Goal: Information Seeking & Learning: Learn about a topic

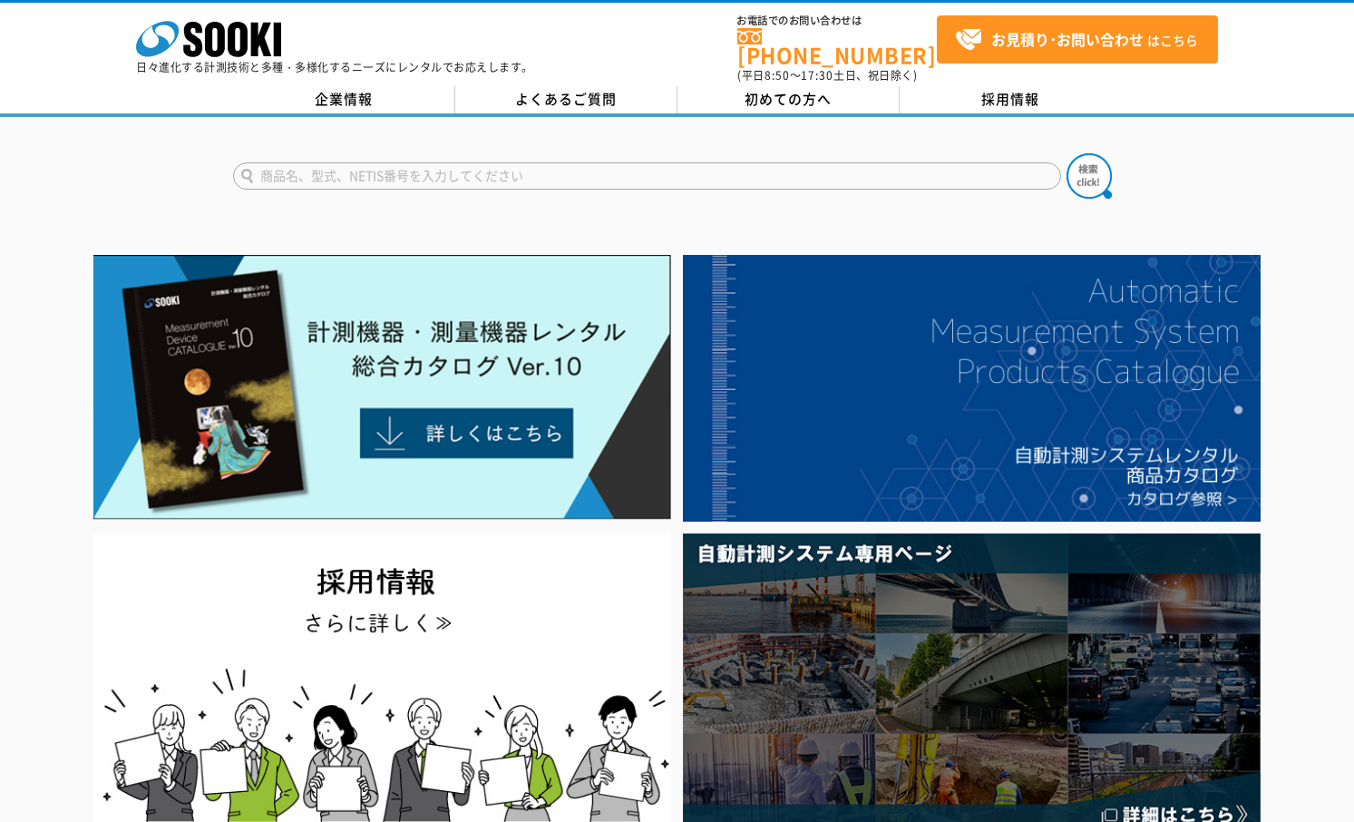
click at [600, 166] on input "text" at bounding box center [647, 175] width 828 height 27
type input "商品名、型式、NETIS番号を入力してください"
click at [112, 165] on div "商品名、型式、NETIS番号を入力してください" at bounding box center [677, 160] width 1354 height 87
click at [399, 162] on input "text" at bounding box center [647, 175] width 828 height 27
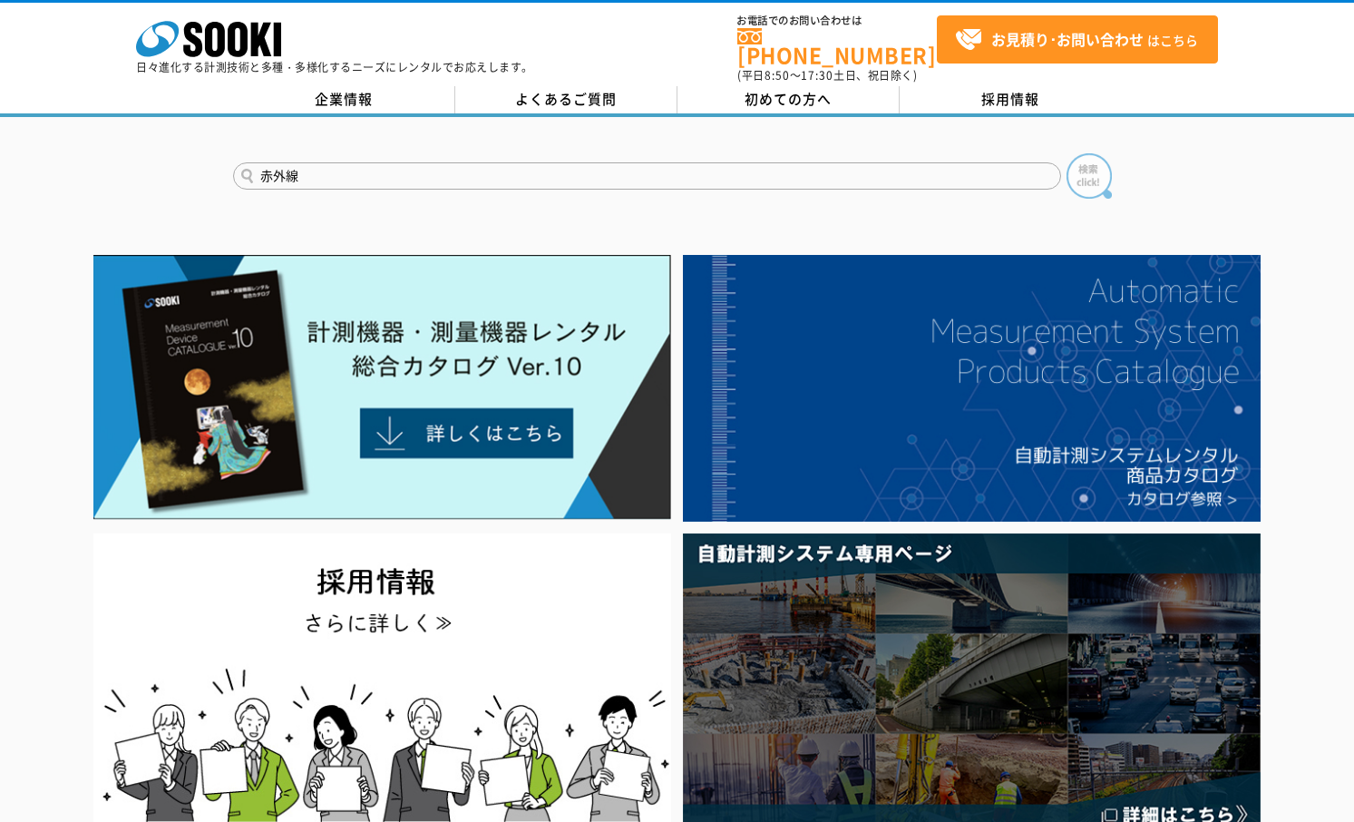
type input "赤外線"
click at [1086, 176] on img at bounding box center [1089, 175] width 45 height 45
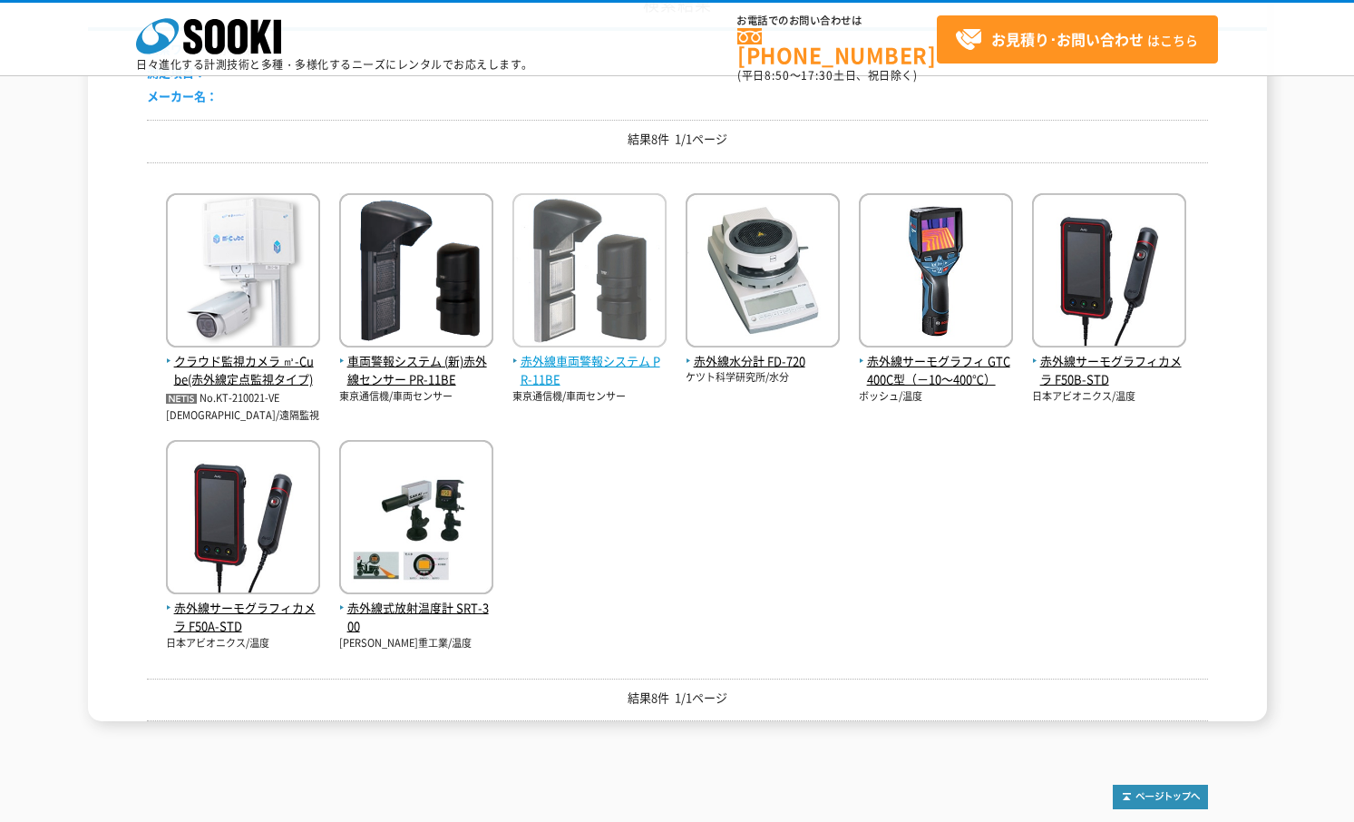
scroll to position [245, 0]
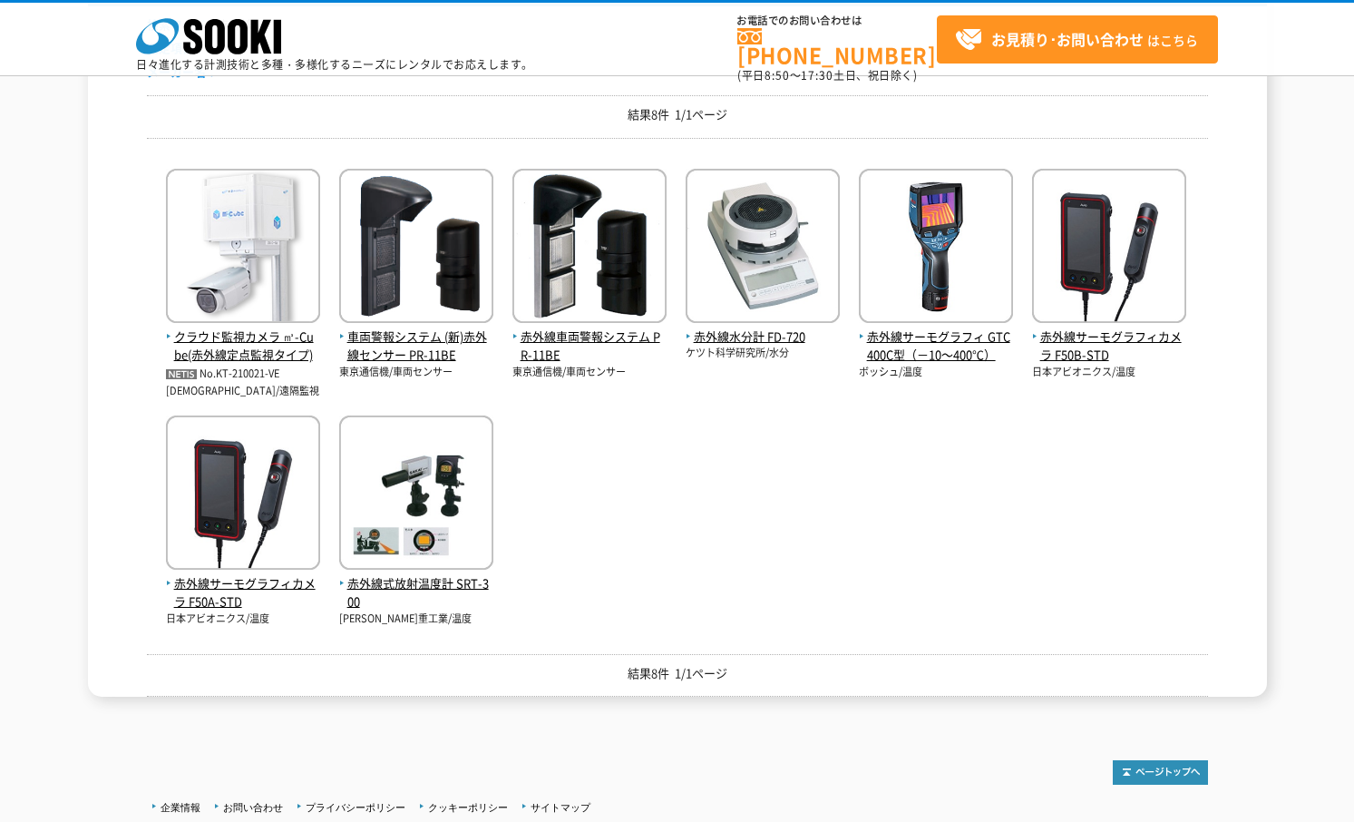
click at [1262, 450] on div "検索結果 検索ワード： 赤外線 測定項目： メーカー名： 結果8件 1/1ページ クラウド監視カメラ ㎥-Cube(赤外線定点監視タイプ) No.KT-210…" at bounding box center [677, 327] width 1179 height 740
drag, startPoint x: 248, startPoint y: 508, endPoint x: 767, endPoint y: 474, distance: 520.9
click at [767, 474] on div "クラウド監視カメラ ㎥-Cube(赤外線定点監視タイプ) No.KT-210021-VE イーエスエス/遠隔監視 東京通信機/車両センサー" at bounding box center [677, 389] width 1061 height 474
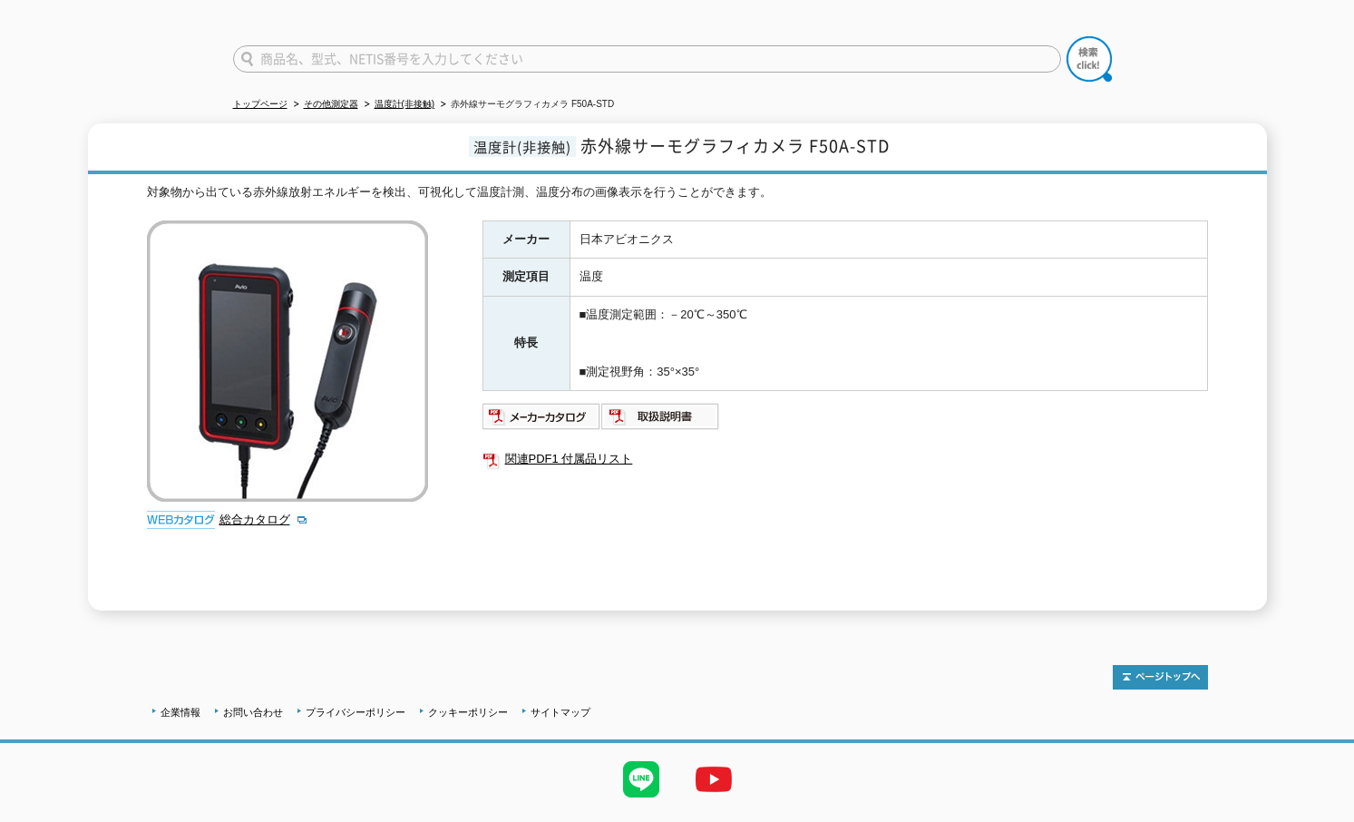
scroll to position [152, 0]
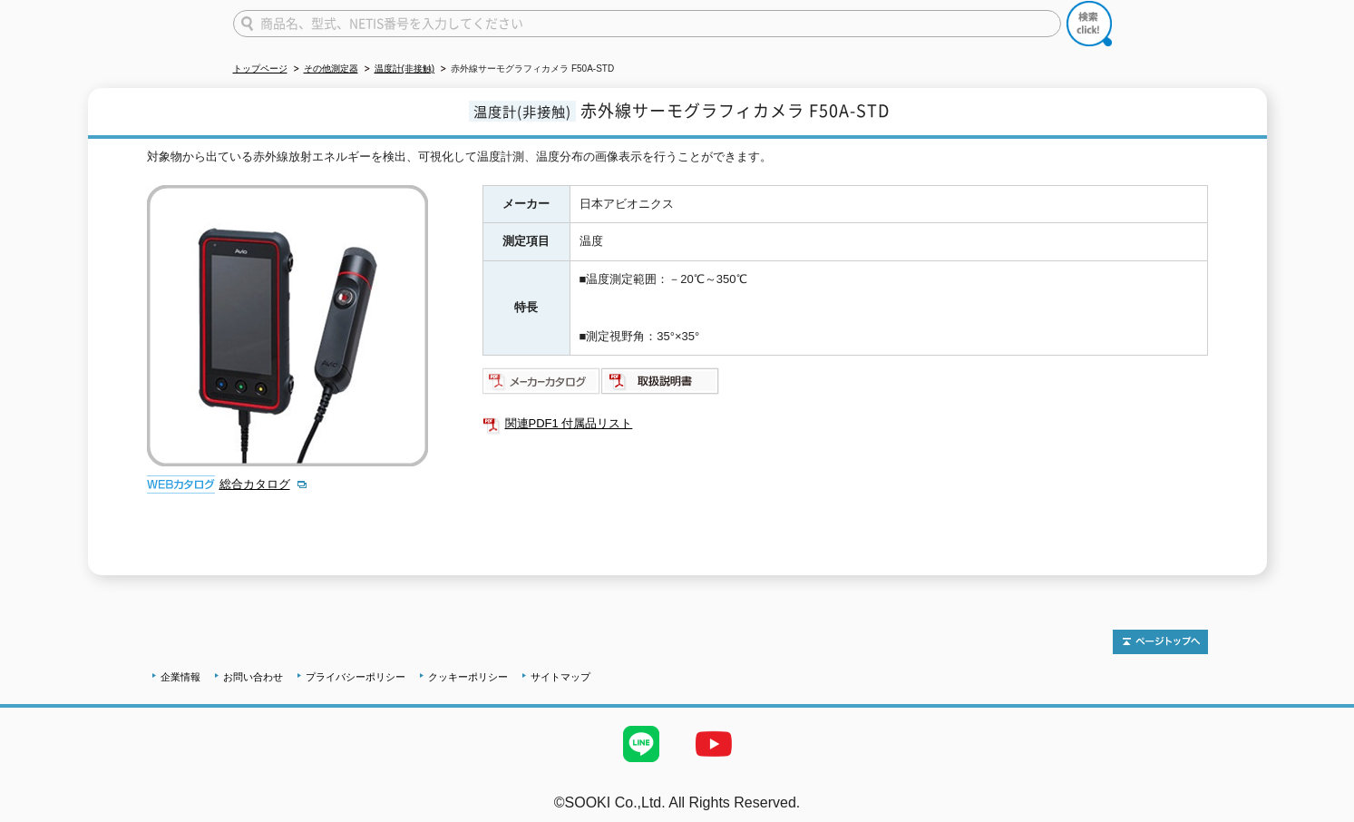
click at [564, 372] on img at bounding box center [542, 380] width 119 height 29
